Goal: Information Seeking & Learning: Learn about a topic

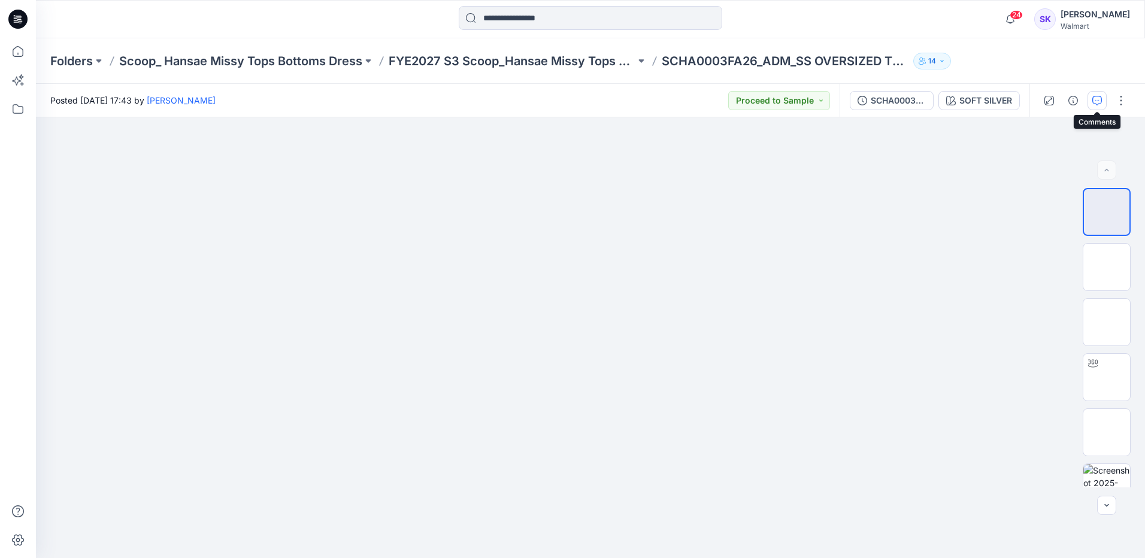
click at [1095, 103] on icon "button" at bounding box center [1097, 101] width 10 height 10
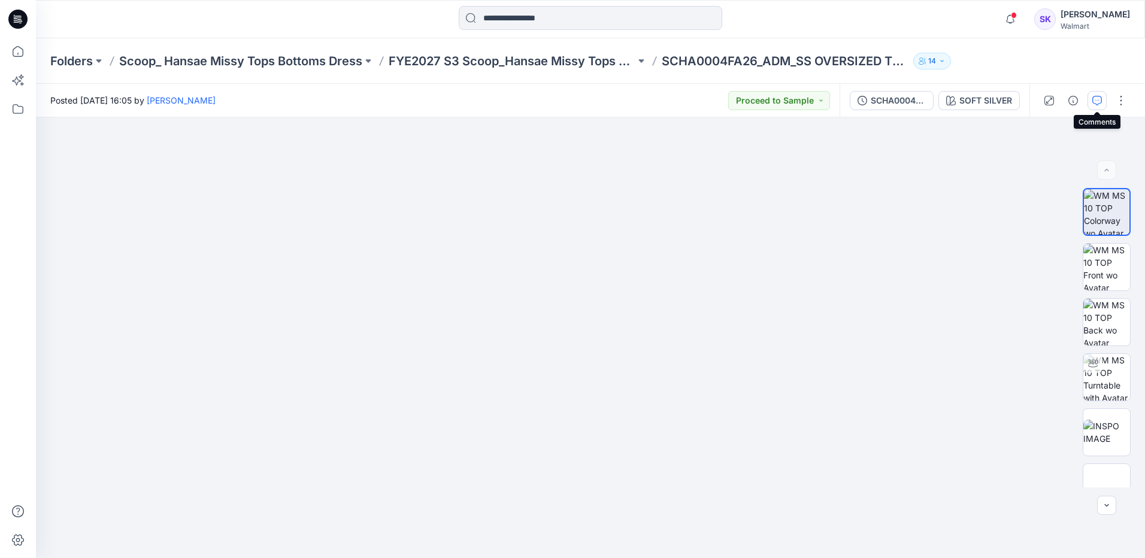
click at [1093, 98] on icon "button" at bounding box center [1097, 101] width 10 height 10
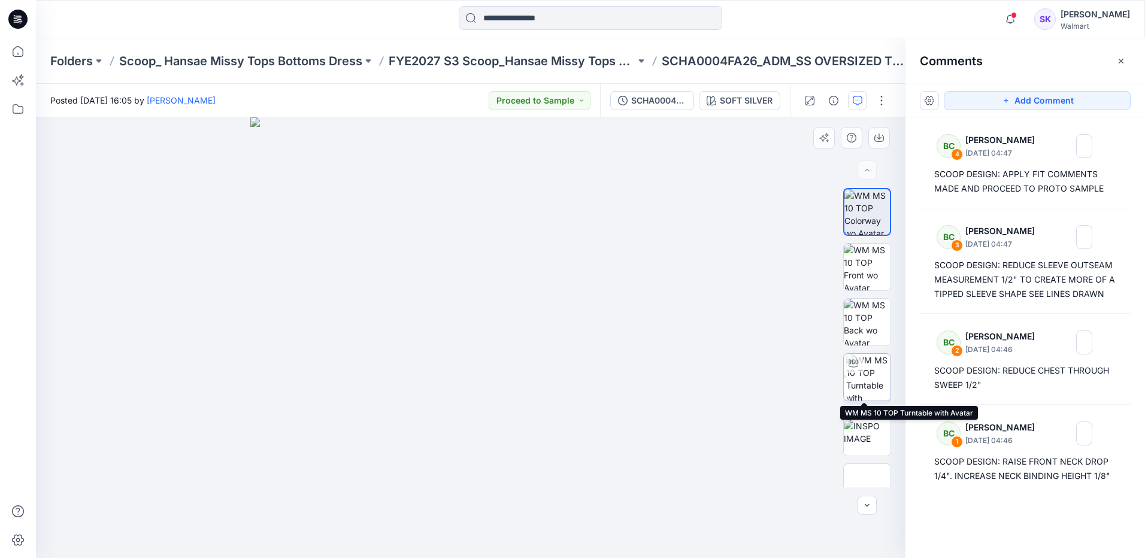
click at [863, 386] on img at bounding box center [868, 377] width 44 height 47
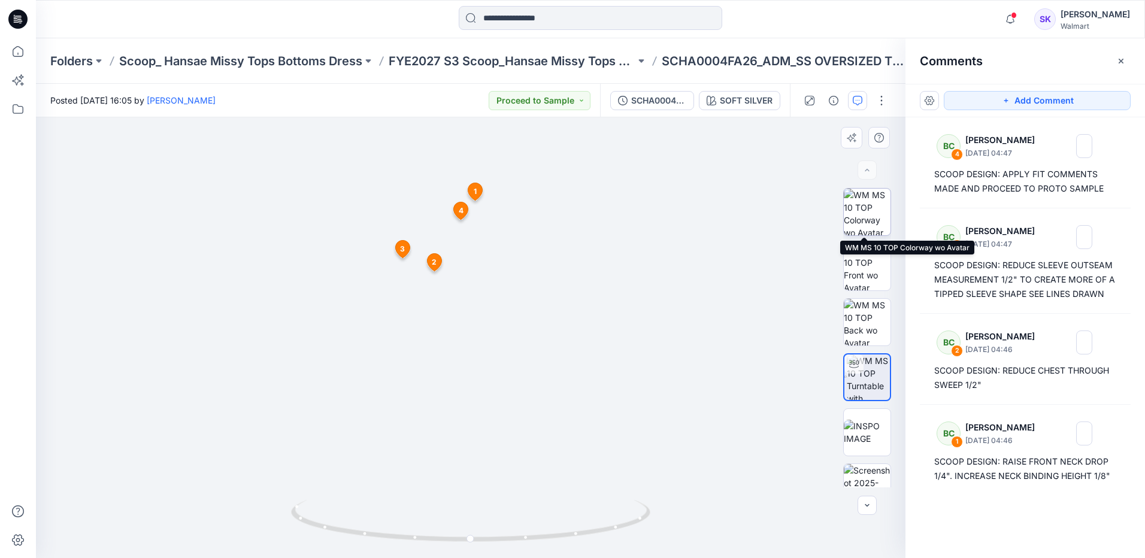
click at [867, 219] on img at bounding box center [867, 212] width 47 height 47
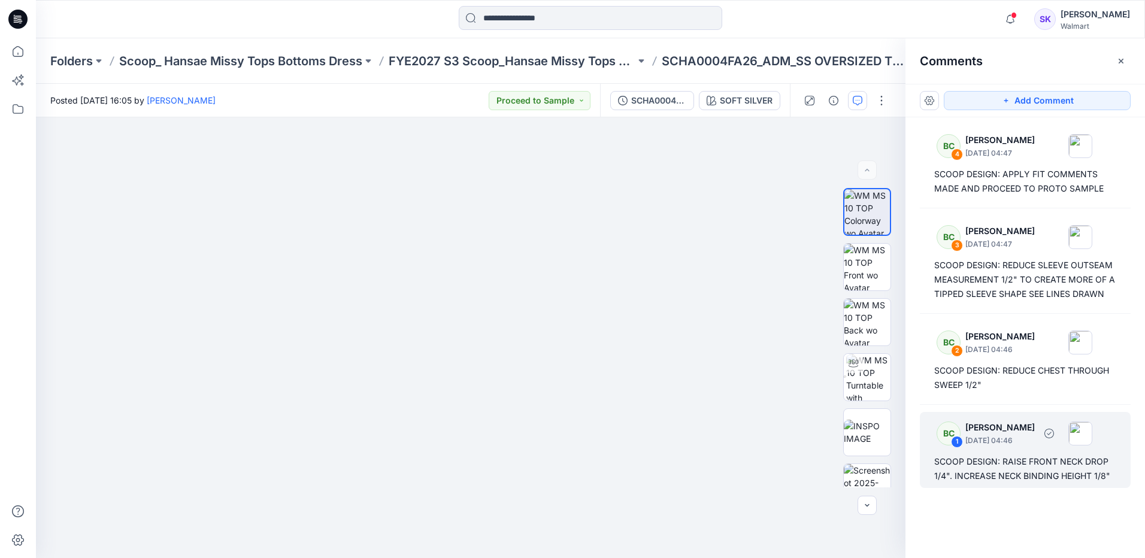
click at [1049, 466] on div "SCOOP DESIGN: RAISE FRONT NECK DROP 1/4". INCREASE NECK BINDING HEIGHT 1/8"" at bounding box center [1025, 468] width 182 height 29
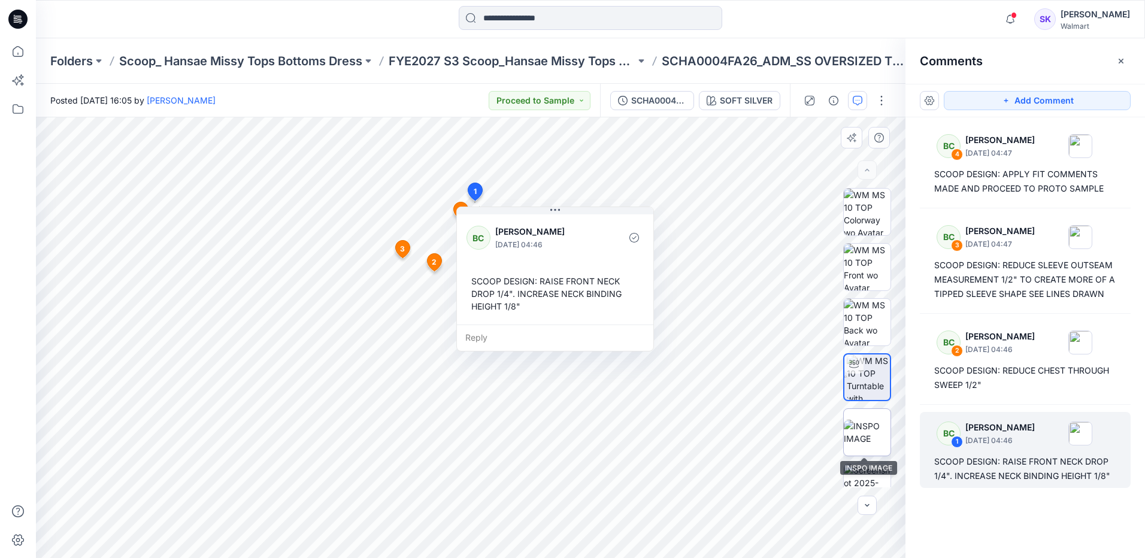
click at [867, 425] on img at bounding box center [867, 432] width 47 height 25
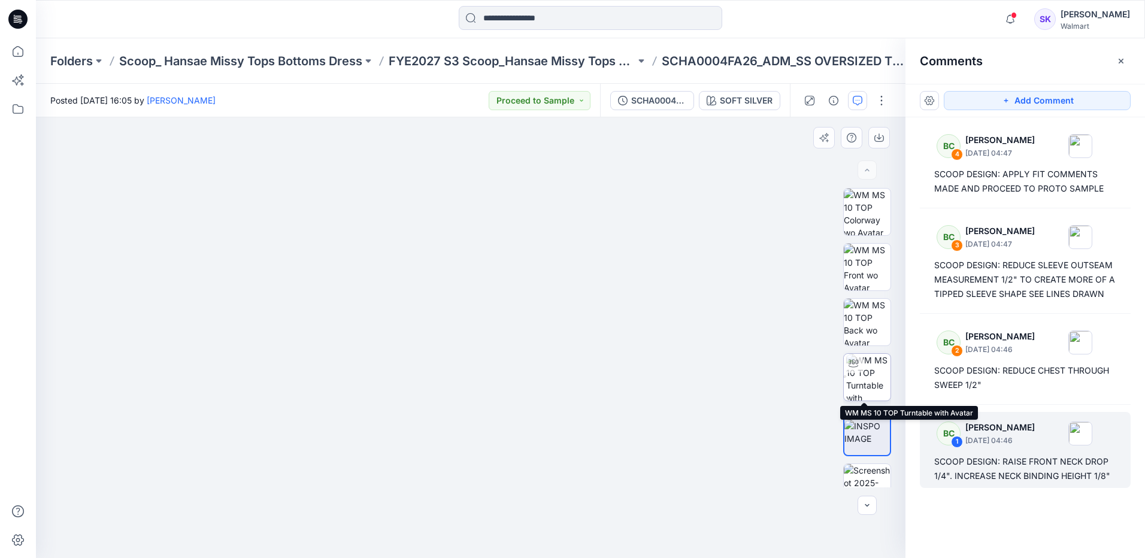
click at [848, 384] on img at bounding box center [868, 377] width 44 height 47
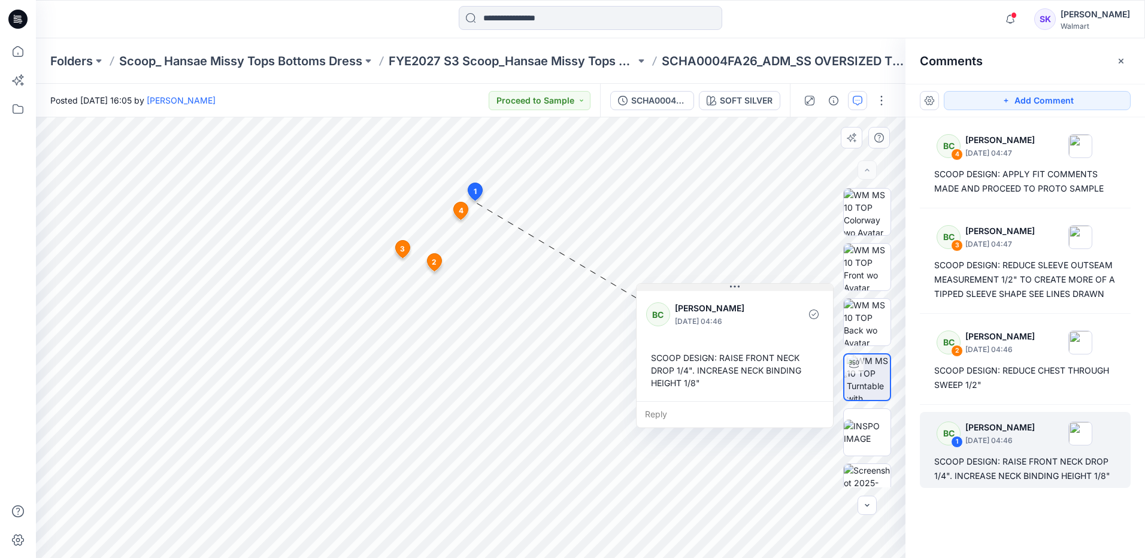
drag, startPoint x: 584, startPoint y: 212, endPoint x: 763, endPoint y: 289, distance: 195.3
click at [763, 289] on button at bounding box center [734, 287] width 196 height 7
drag, startPoint x: 1002, startPoint y: 462, endPoint x: 1114, endPoint y: 484, distance: 114.1
click at [1114, 484] on div "BC 1 [PERSON_NAME] [DATE] 04:46 SCOOP DESIGN: RAISE FRONT NECK DROP 1/4". INCRE…" at bounding box center [1025, 450] width 211 height 76
copy div "RAISE FRONT NECK DROP 1/4". INCREASE NECK BINDING HEIGHT 1/8""
